Goal: Transaction & Acquisition: Purchase product/service

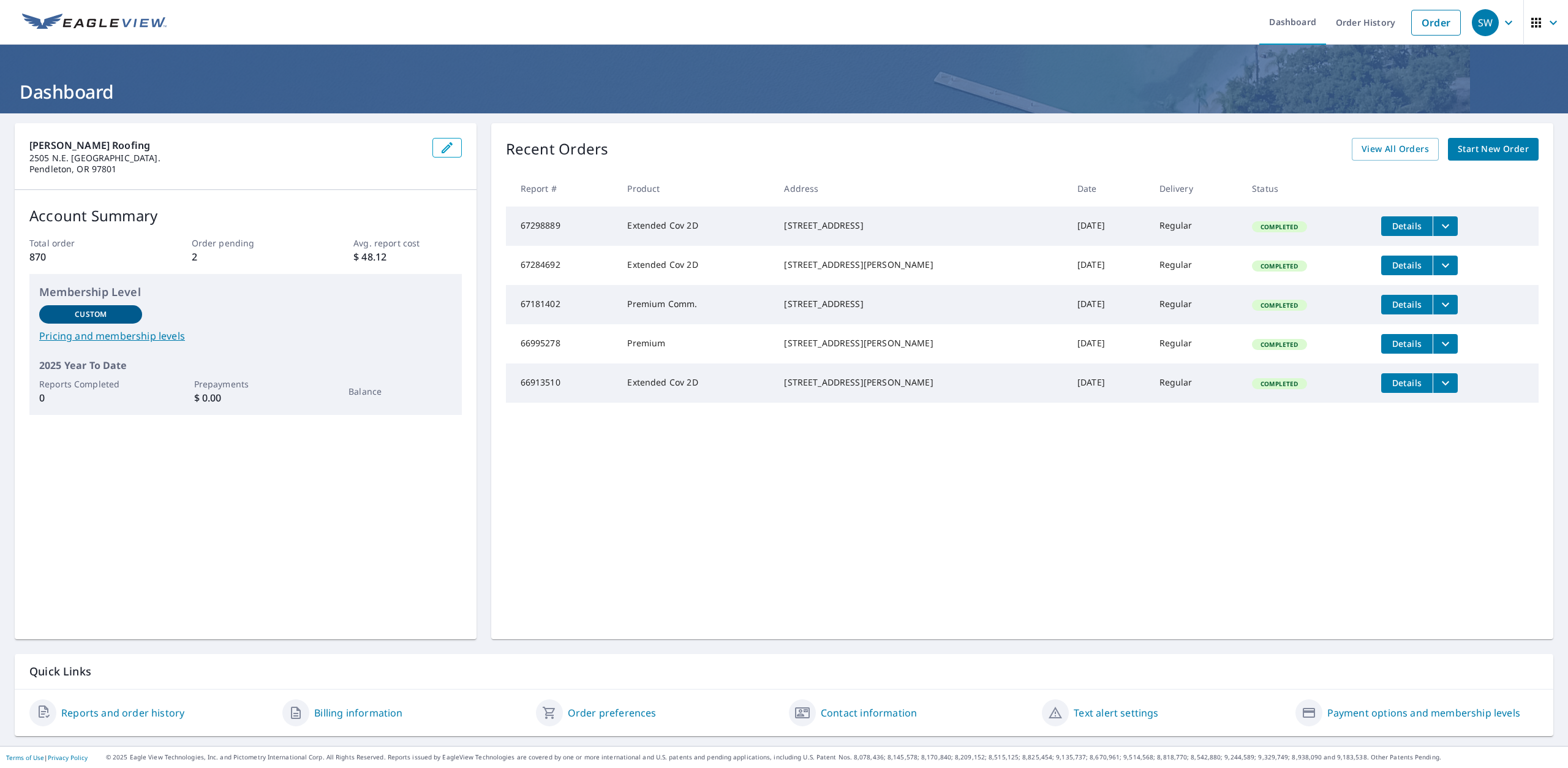
click at [1475, 150] on span "Start New Order" at bounding box center [1493, 149] width 71 height 15
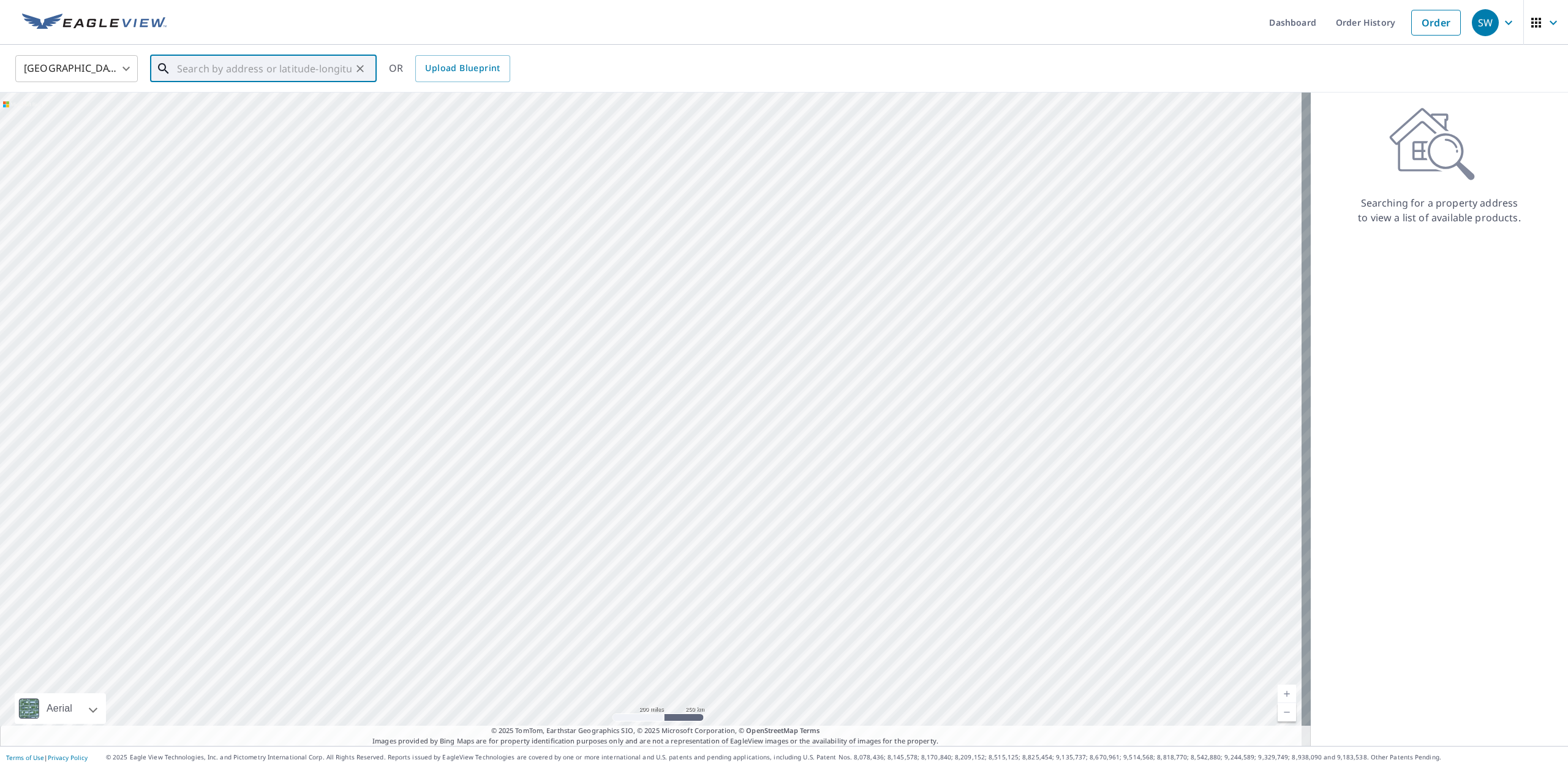
click at [227, 65] on input "text" at bounding box center [265, 69] width 175 height 35
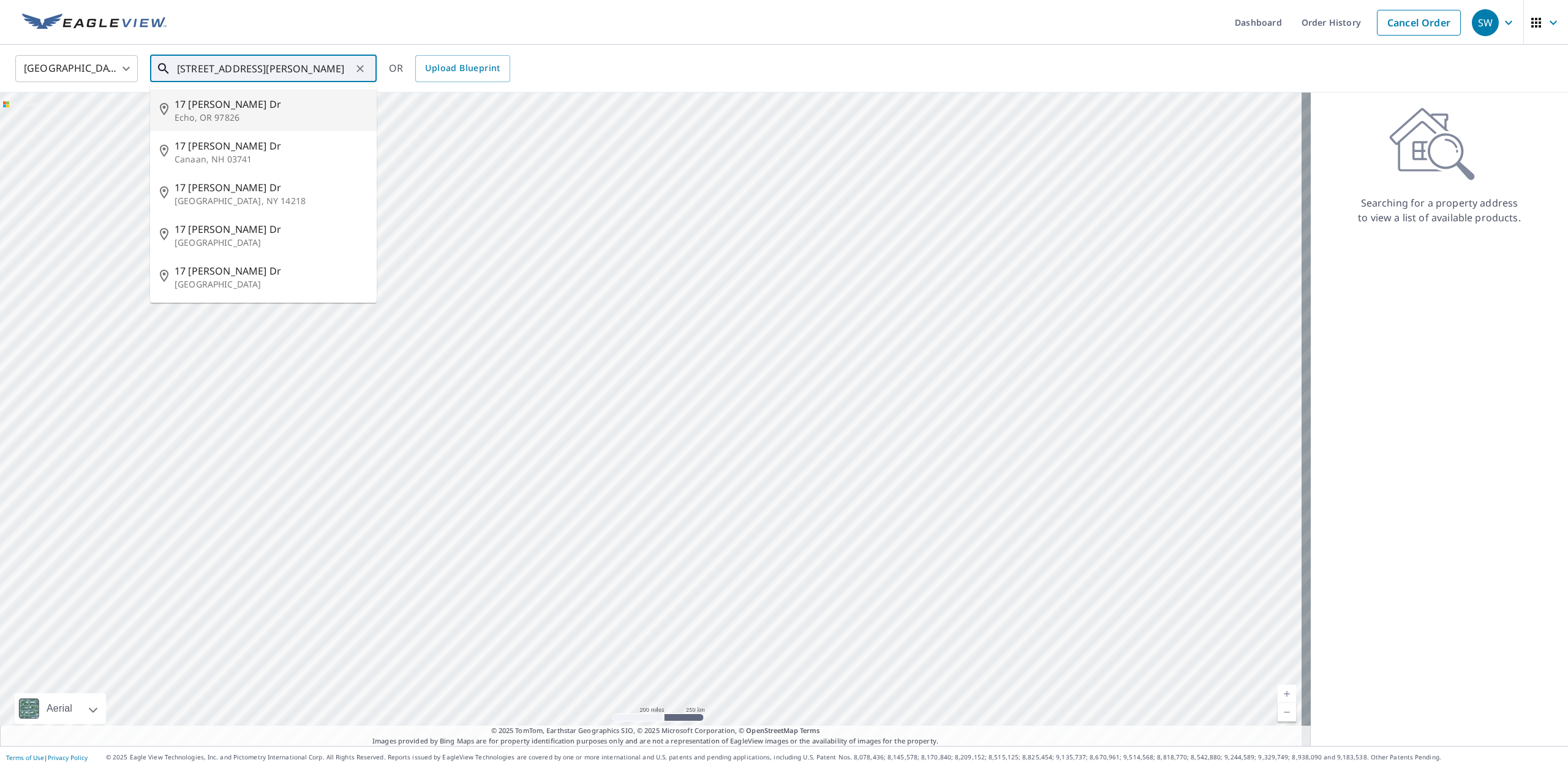
click at [209, 108] on span "17 [PERSON_NAME] Dr" at bounding box center [271, 104] width 192 height 15
type input "[STREET_ADDRESS][PERSON_NAME][PERSON_NAME]"
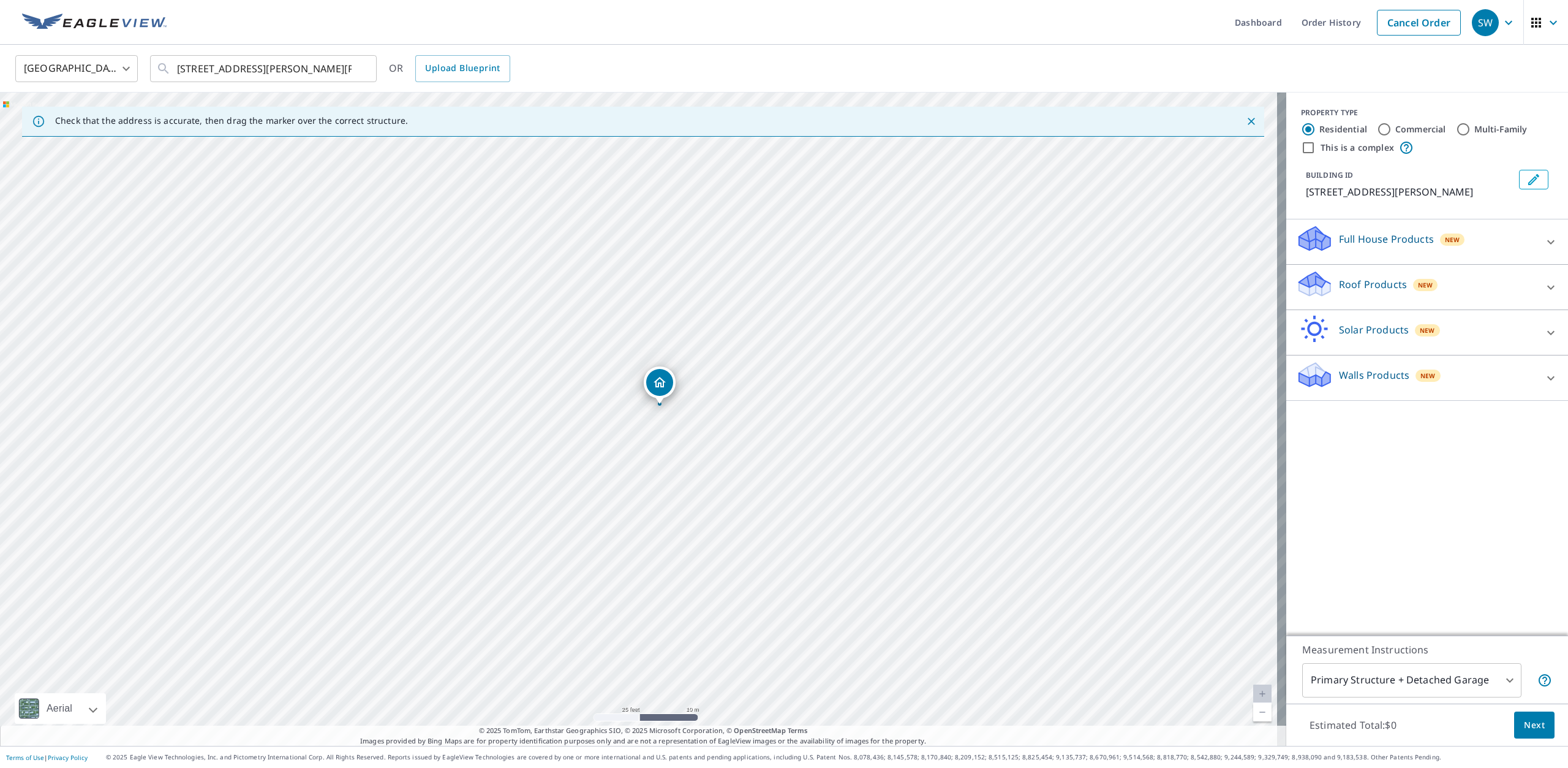
click at [1536, 283] on div at bounding box center [1550, 287] width 29 height 29
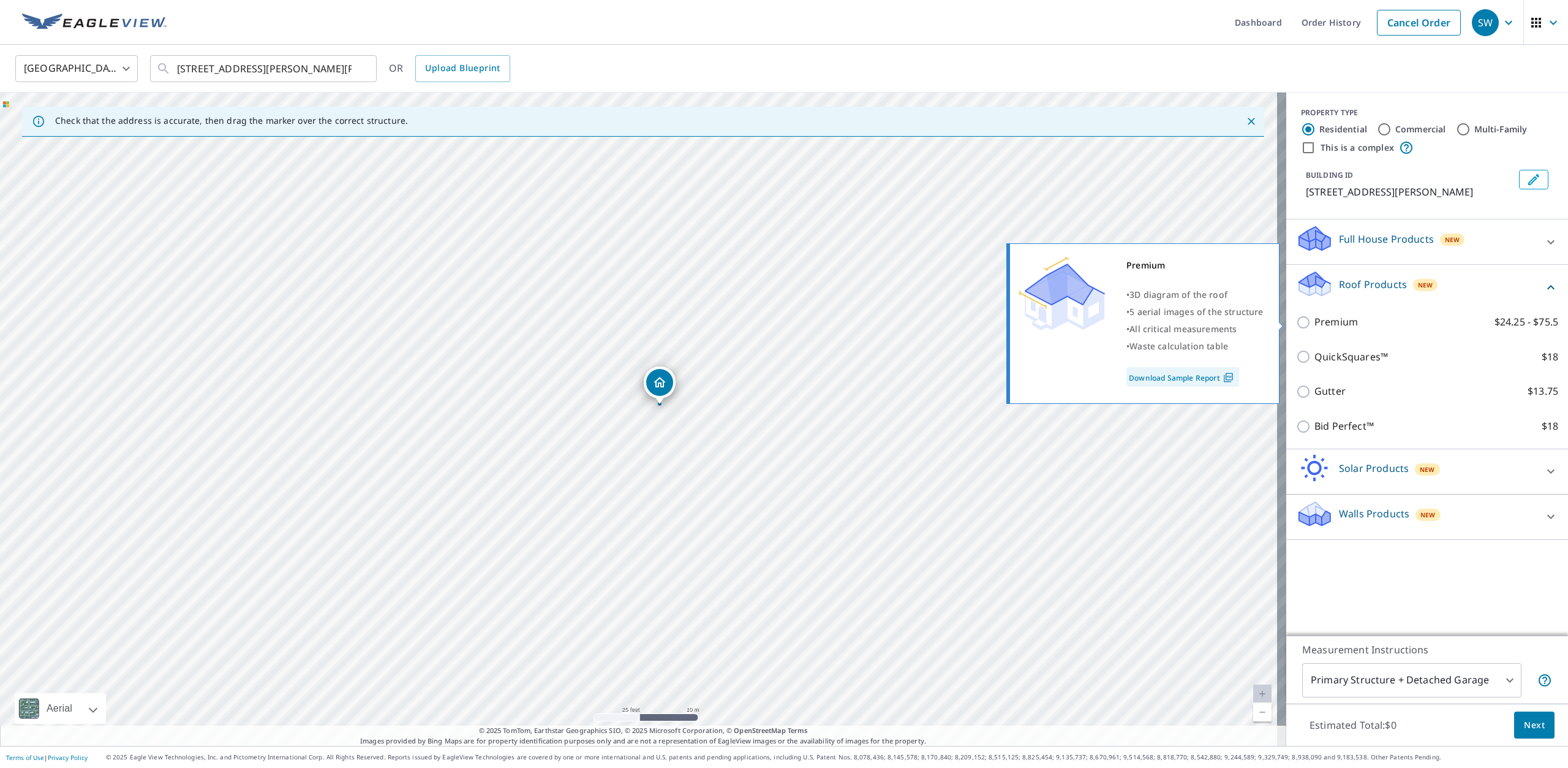
click at [1296, 323] on input "Premium $24.25 - $75.5" at bounding box center [1305, 322] width 19 height 15
checkbox input "true"
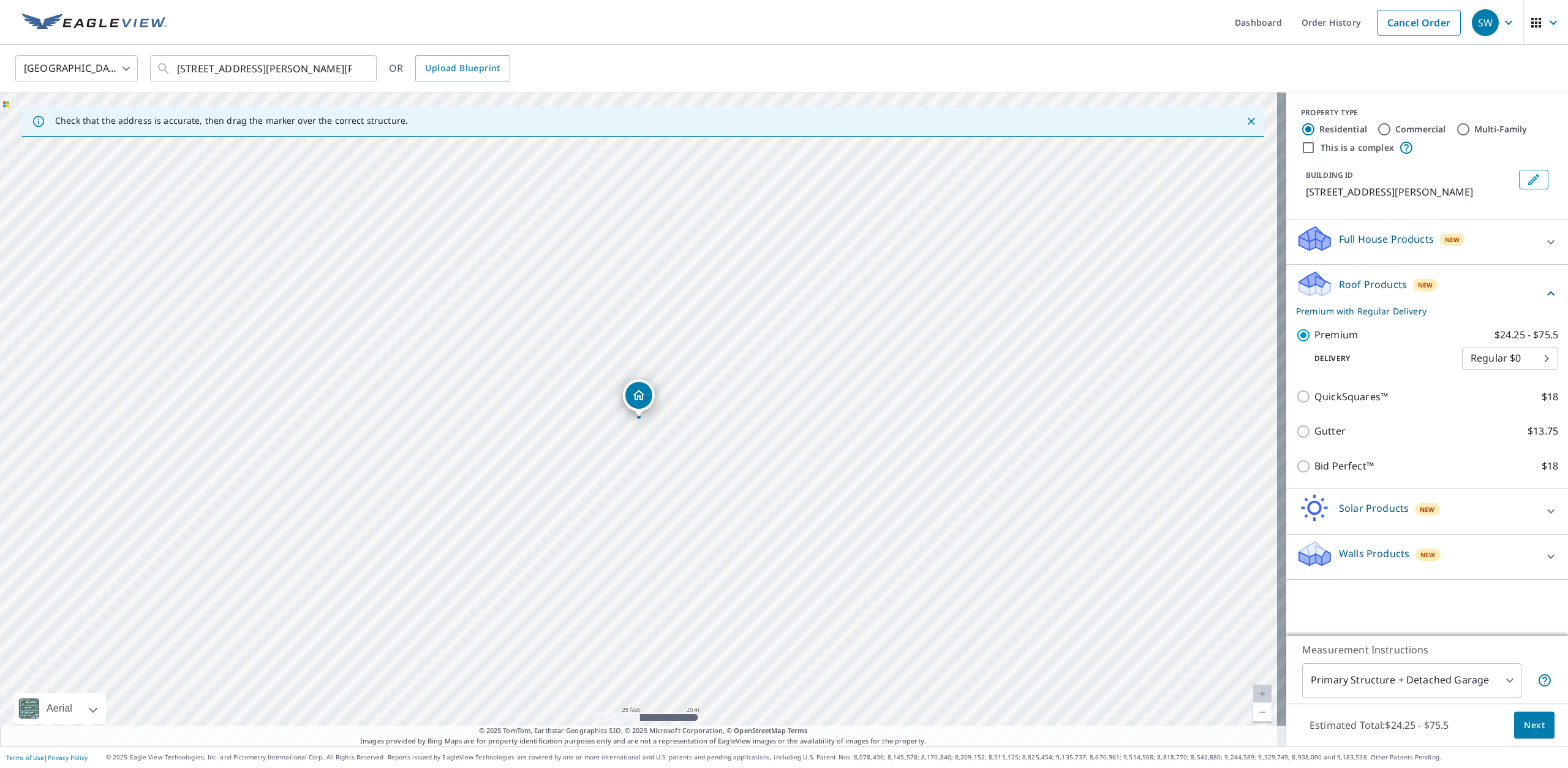
click at [1497, 678] on body "SW SW Dashboard Order History Cancel Order SW [GEOGRAPHIC_DATA] [GEOGRAPHIC_DAT…" at bounding box center [784, 384] width 1568 height 768
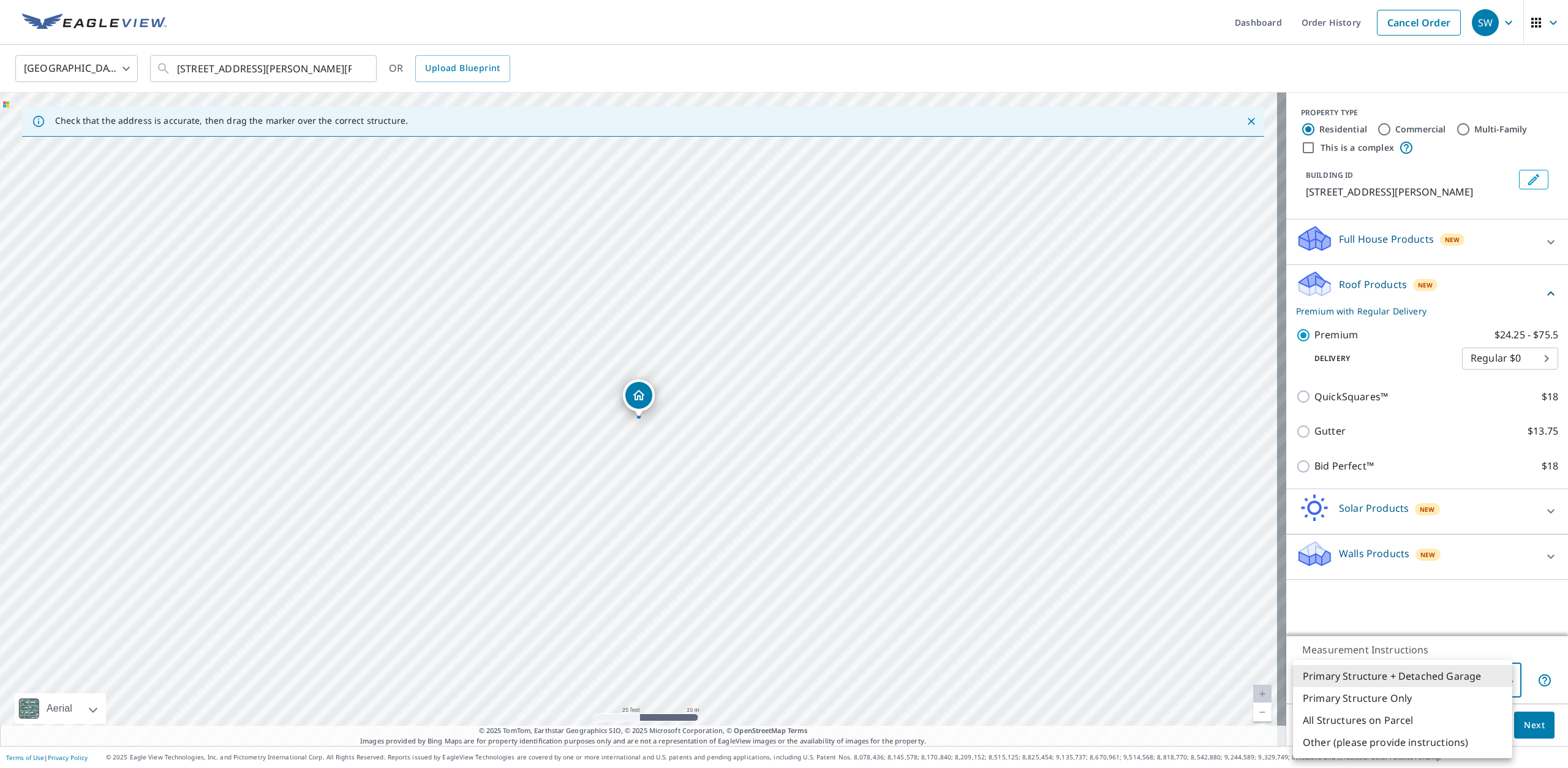
click at [1415, 695] on li "Primary Structure Only" at bounding box center [1402, 698] width 219 height 22
type input "2"
click at [1531, 717] on span "Next" at bounding box center [1534, 724] width 20 height 15
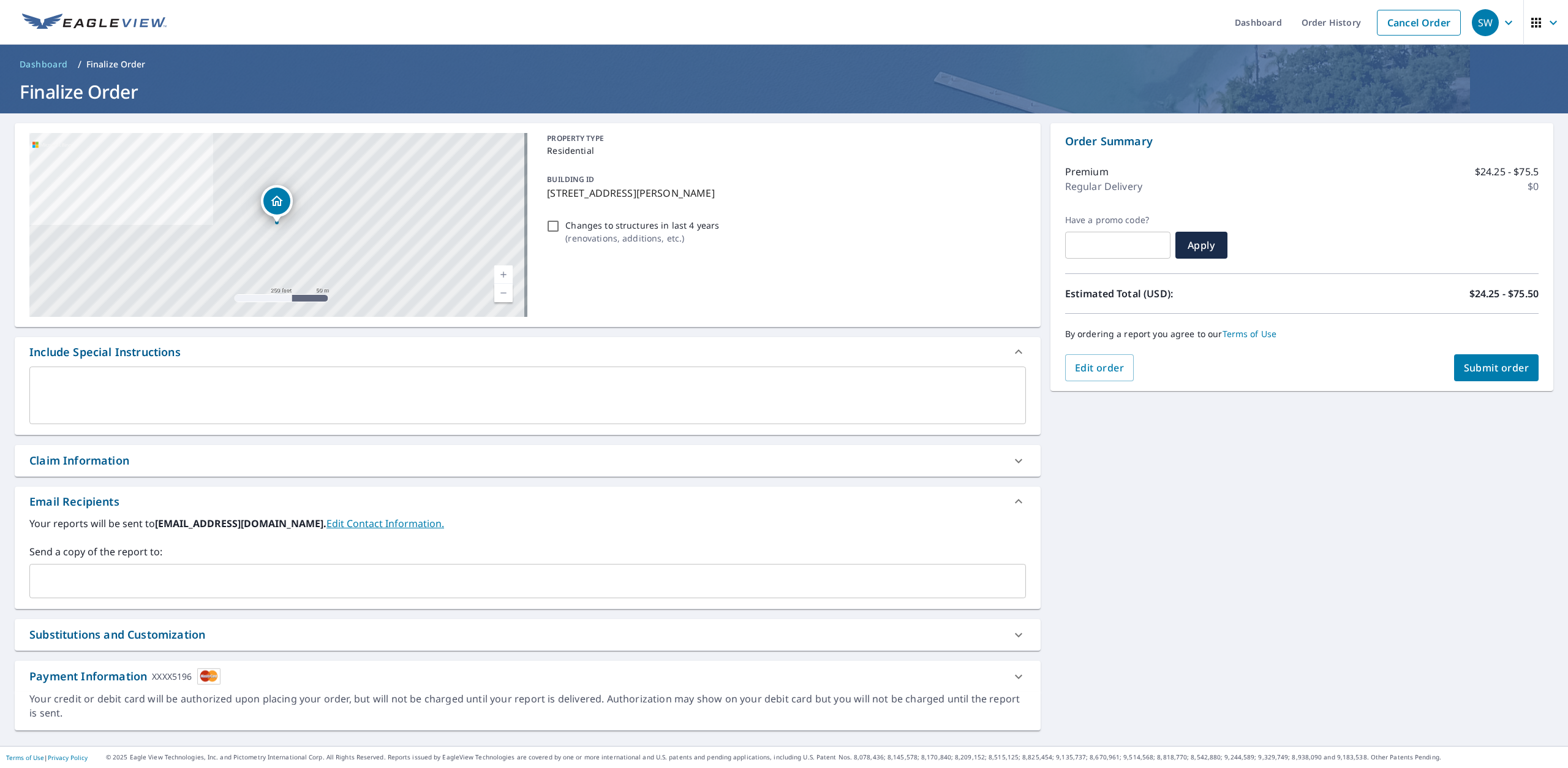
click at [1472, 372] on span "Submit order" at bounding box center [1497, 367] width 66 height 13
